Goal: Task Accomplishment & Management: Complete application form

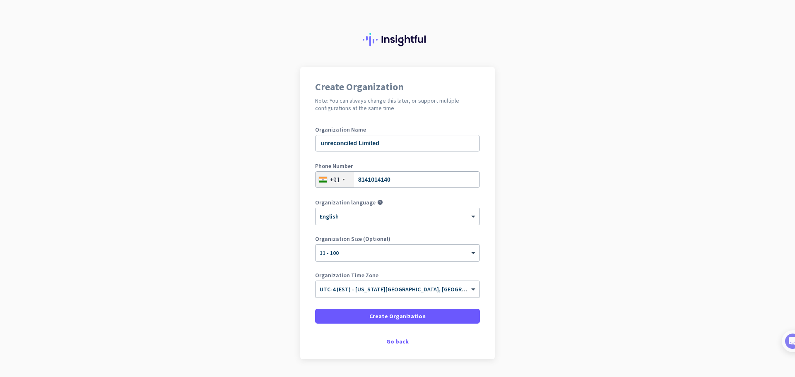
click at [442, 288] on input "text" at bounding box center [388, 286] width 139 height 6
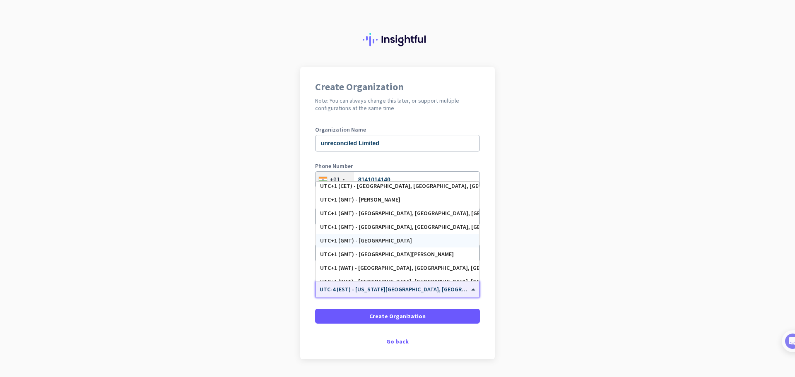
scroll to position [1531, 0]
click at [403, 240] on div "UTC+1 (GMT) - London, Birmingham, Liverpool, Glasgow" at bounding box center [397, 241] width 155 height 7
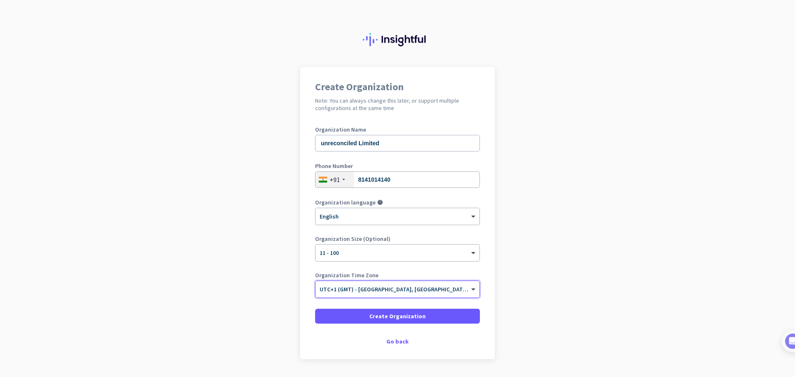
click at [449, 352] on div "Create Organization Note: You can always change this later, or support multiple…" at bounding box center [397, 213] width 195 height 292
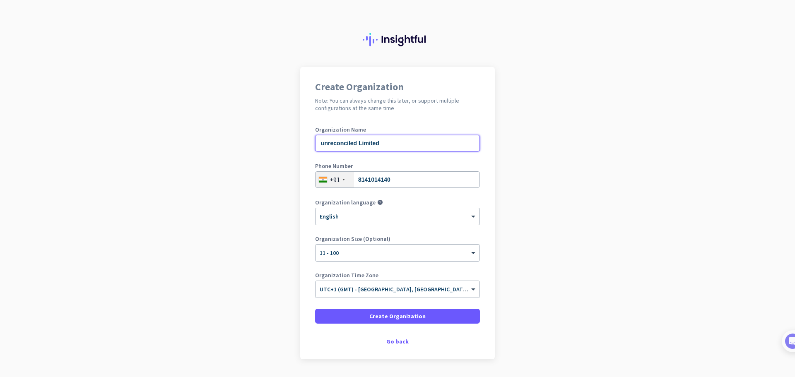
click at [383, 149] on input "unreconciled Limited" at bounding box center [397, 143] width 165 height 17
type input "unreconciled"
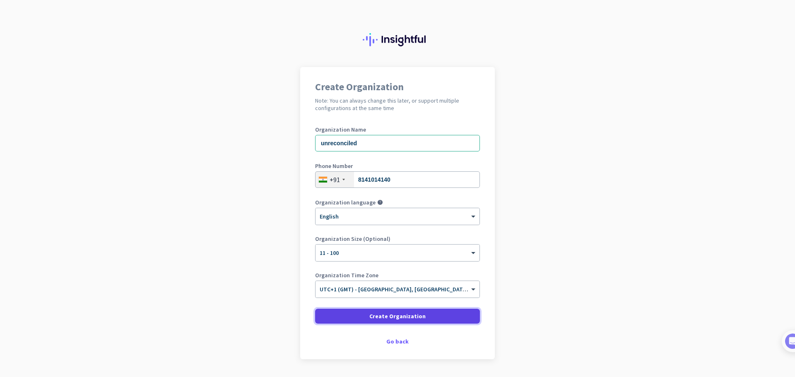
click at [384, 319] on span "Create Organization" at bounding box center [397, 316] width 56 height 8
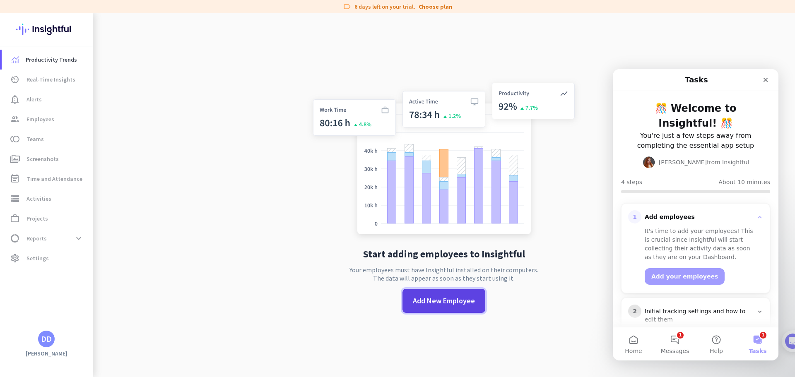
click at [447, 306] on span at bounding box center [443, 301] width 83 height 20
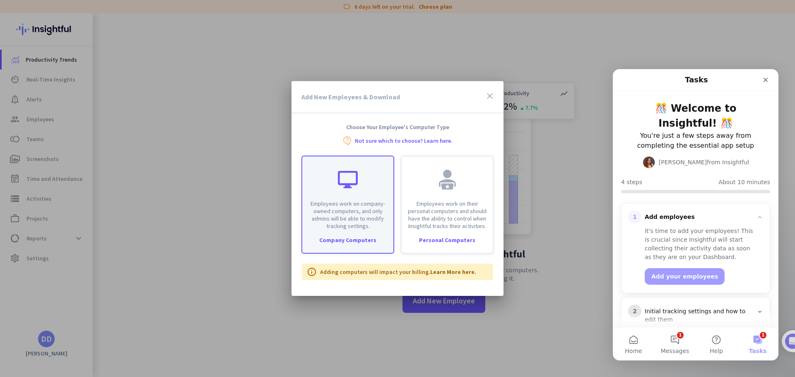
click at [377, 213] on p "Employees work on company-owned computers, and only admins will be able to modi…" at bounding box center [347, 215] width 81 height 30
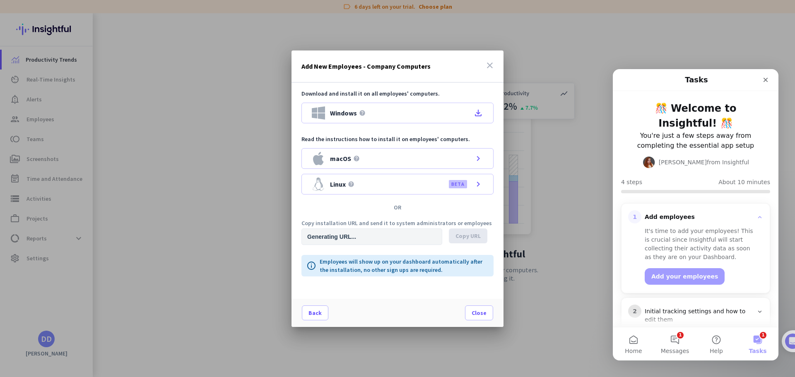
type input "https://app.insightful.io/#/installation/company?token=eyJhbGciOiJIUzI1NiIsInR5…"
click at [376, 109] on div "Windows help file_download" at bounding box center [397, 113] width 192 height 21
